Goal: Task Accomplishment & Management: Complete application form

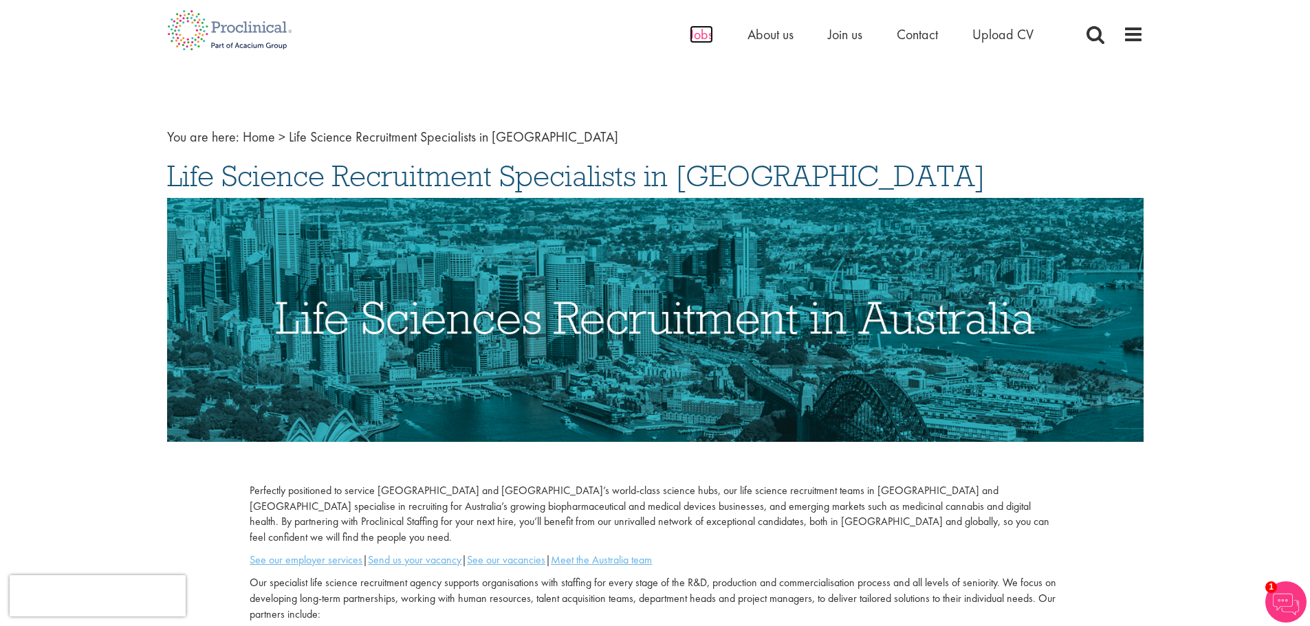
click at [692, 32] on span "Jobs" at bounding box center [701, 34] width 23 height 18
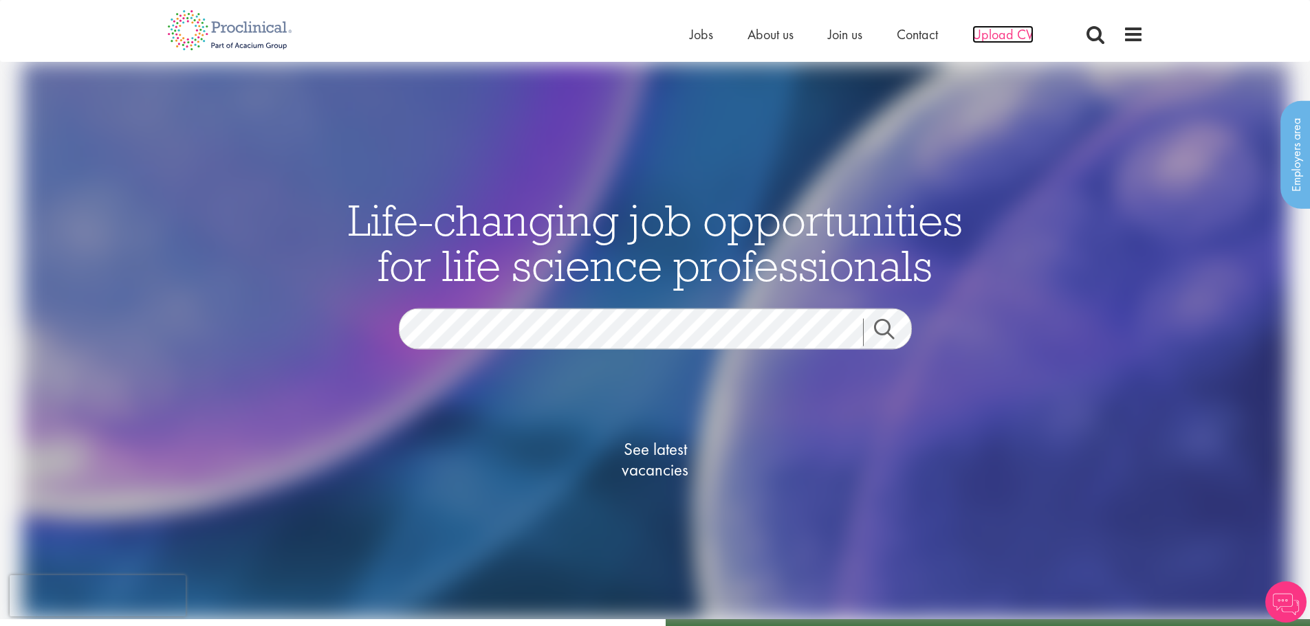
click at [1013, 36] on span "Upload CV" at bounding box center [1002, 34] width 61 height 18
